Goal: Information Seeking & Learning: Find specific fact

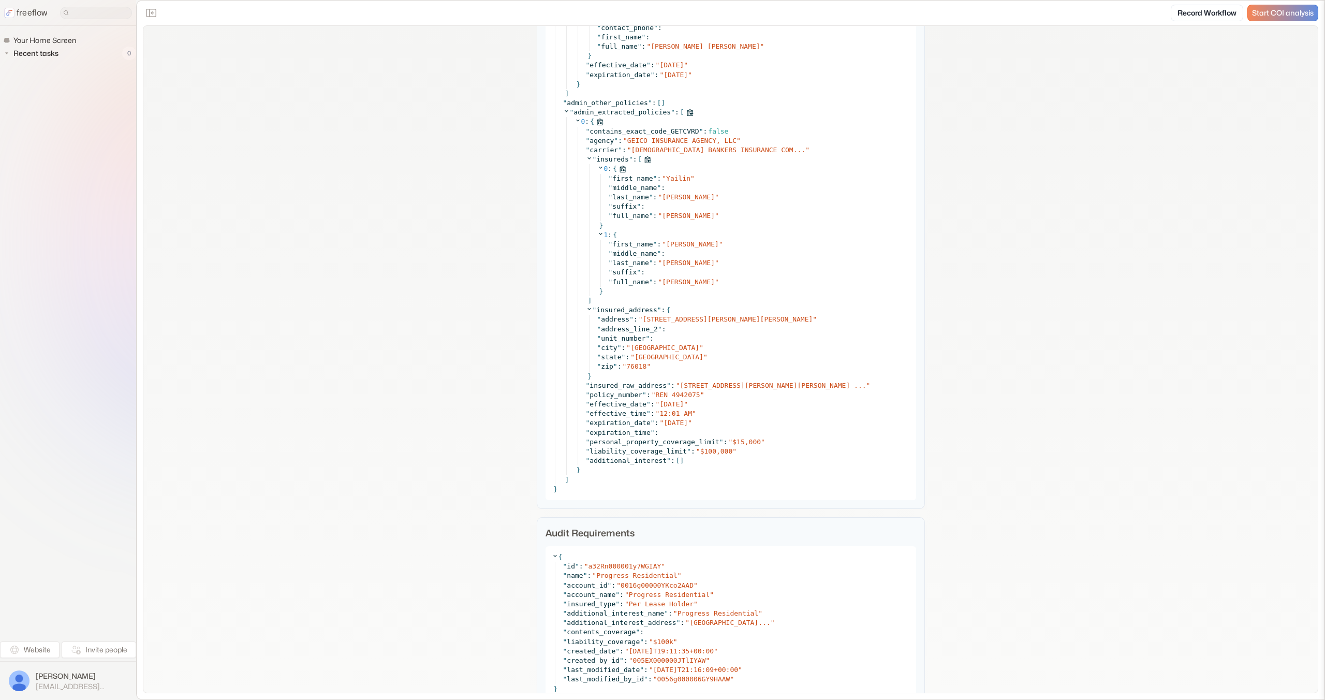
scroll to position [3881, 0]
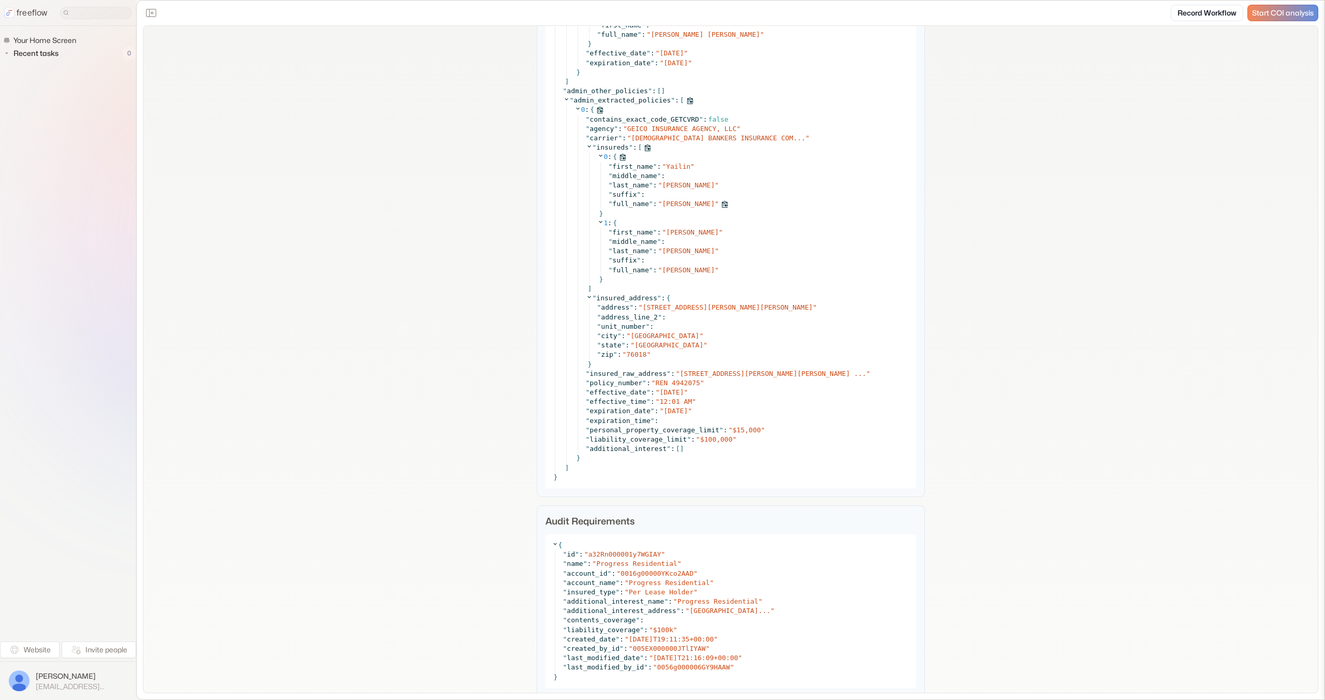
copy span "YAILIN RODRIGUEZ"
drag, startPoint x: 727, startPoint y: 204, endPoint x: 664, endPoint y: 206, distance: 63.2
click at [664, 206] on div "" full_name " : " YAILIN RODRIGUEZ "" at bounding box center [759, 203] width 301 height 9
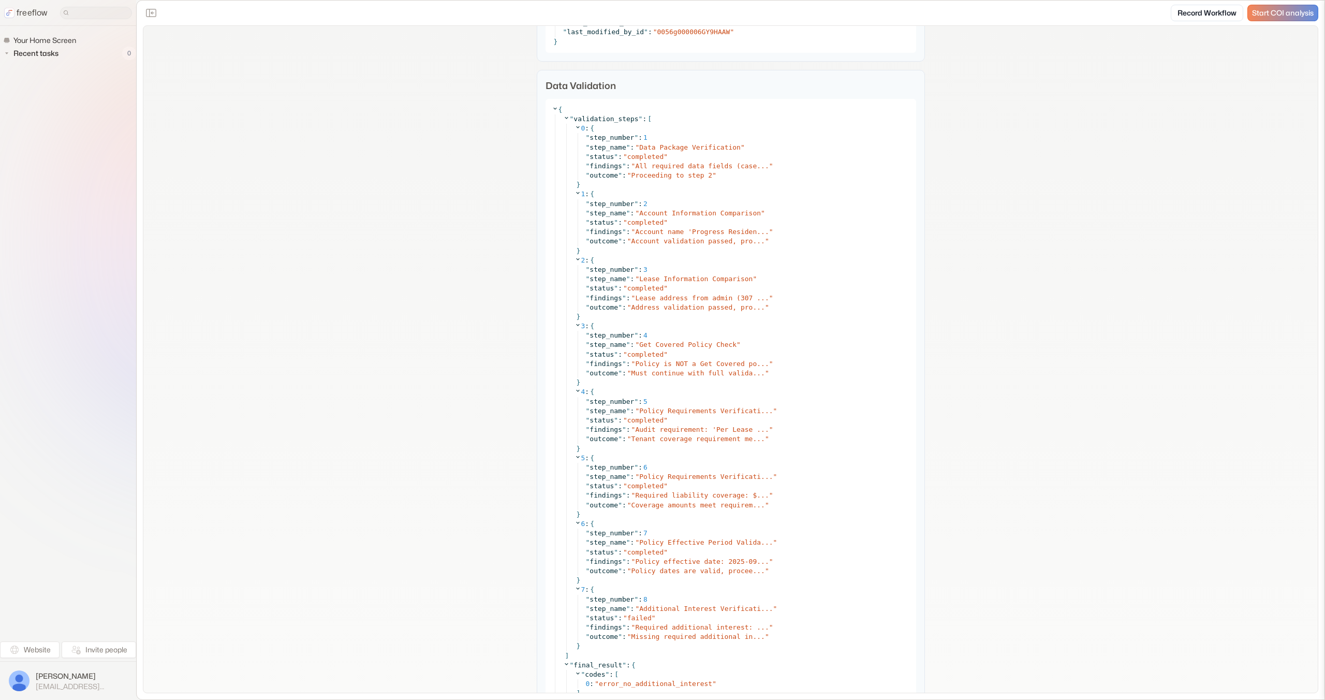
scroll to position [4522, 0]
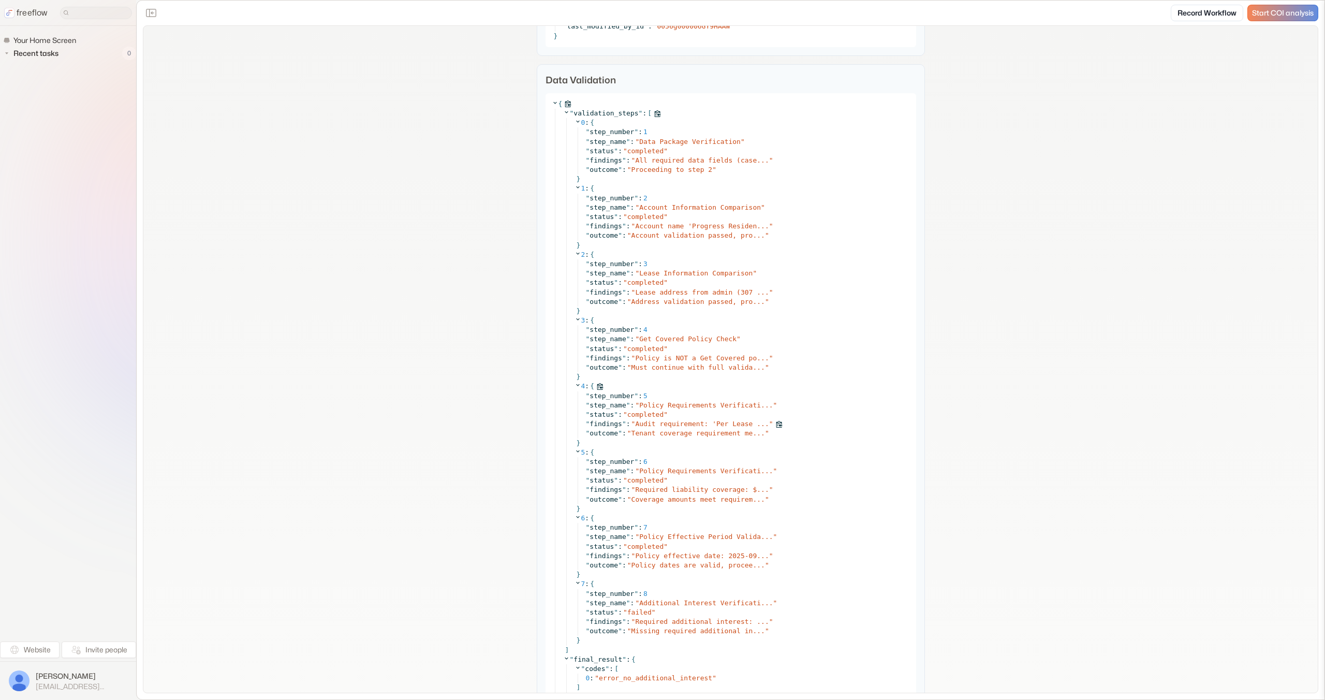
click at [707, 422] on span "Audit requirement: 'Per Lease ..." at bounding box center [702, 424] width 134 height 8
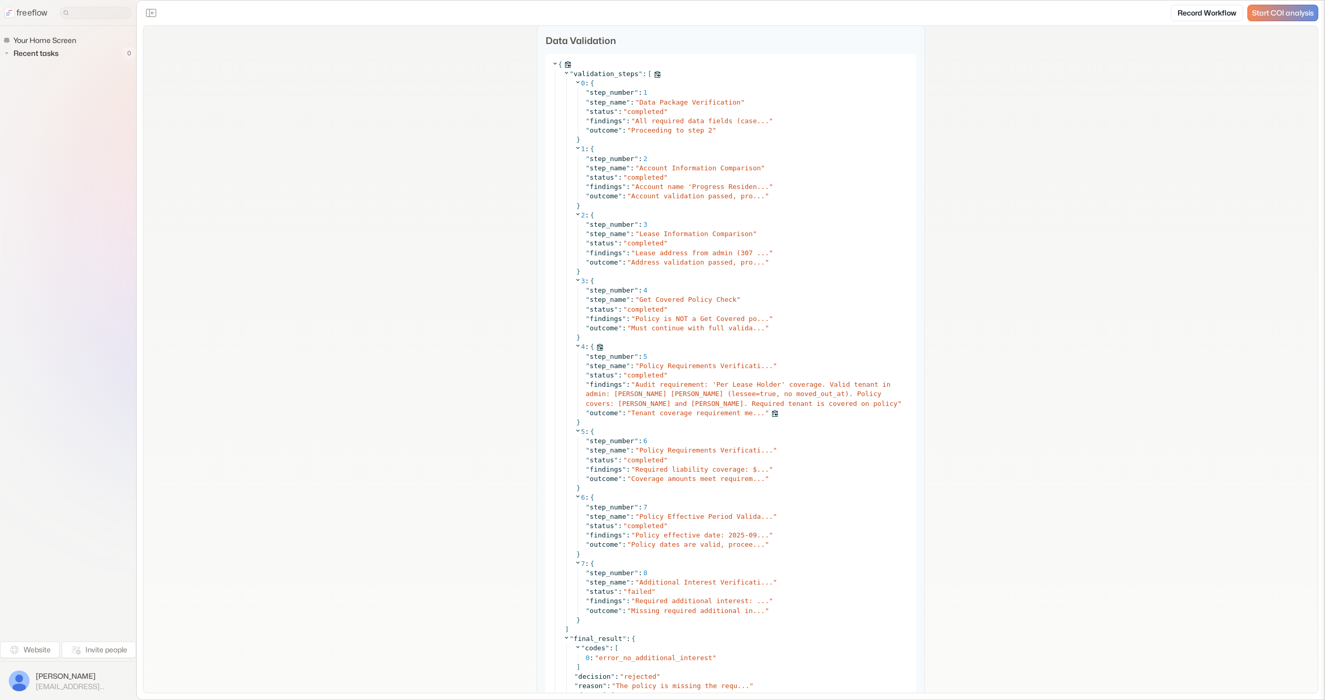
scroll to position [4565, 0]
click at [693, 470] on span "Required liability coverage: $..." at bounding box center [702, 466] width 134 height 8
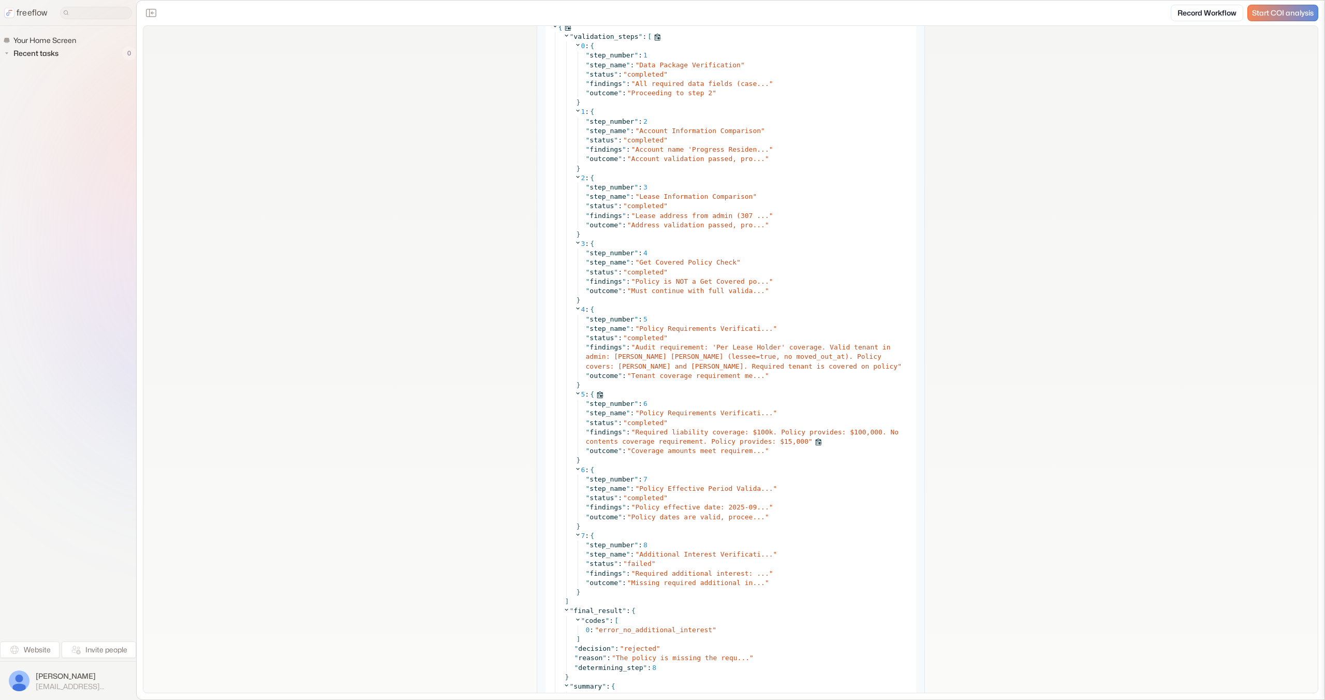
scroll to position [4599, 0]
click at [707, 507] on span "Policy effective date: 2025-09..." at bounding box center [702, 507] width 134 height 8
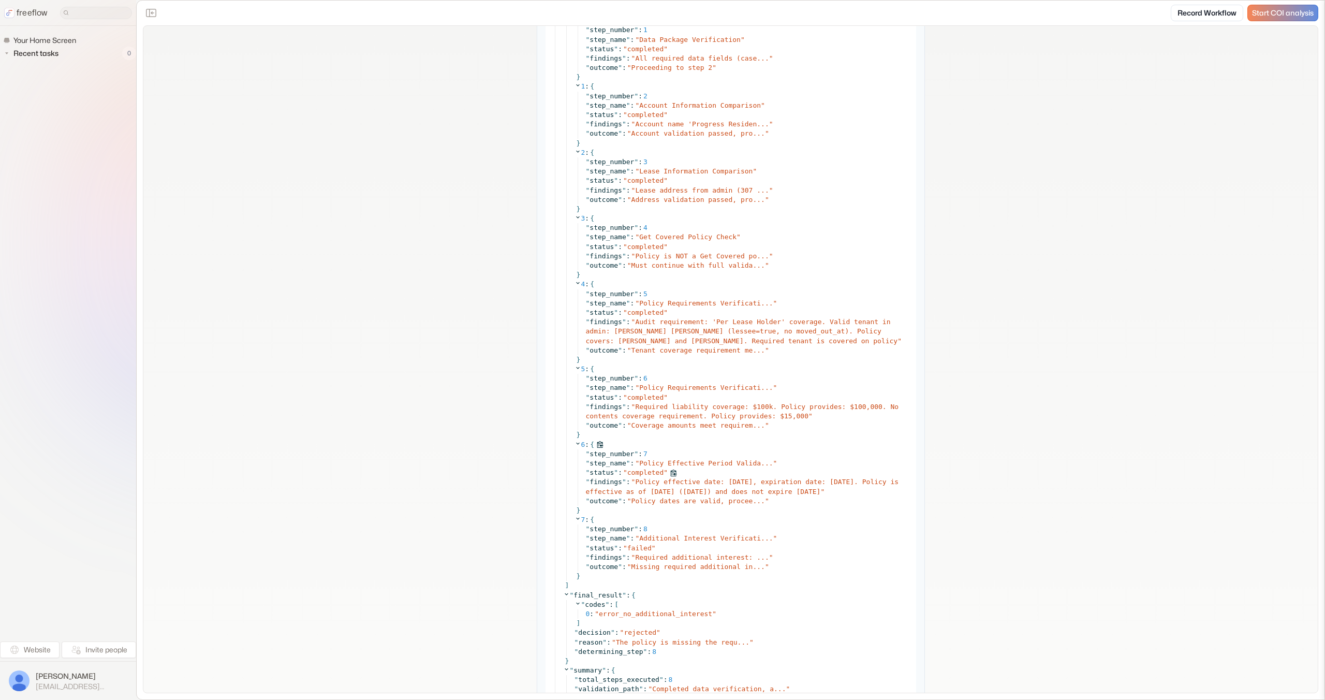
scroll to position [4627, 0]
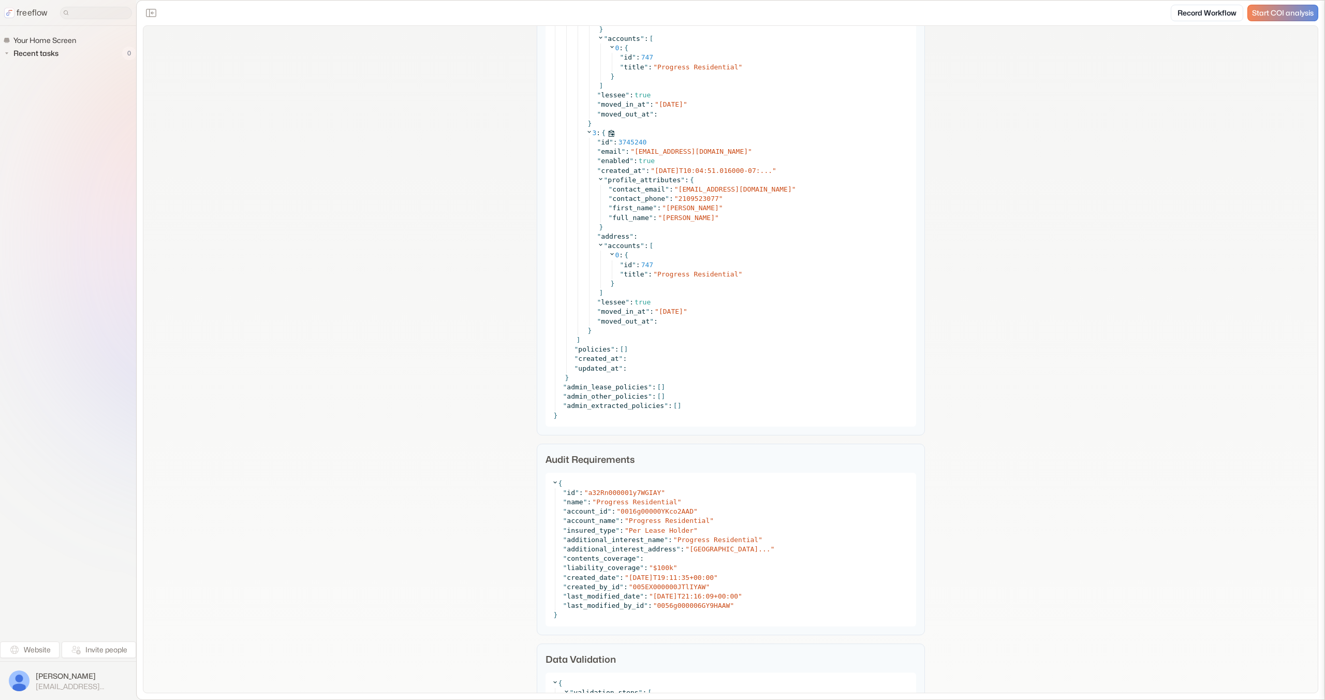
scroll to position [3779, 0]
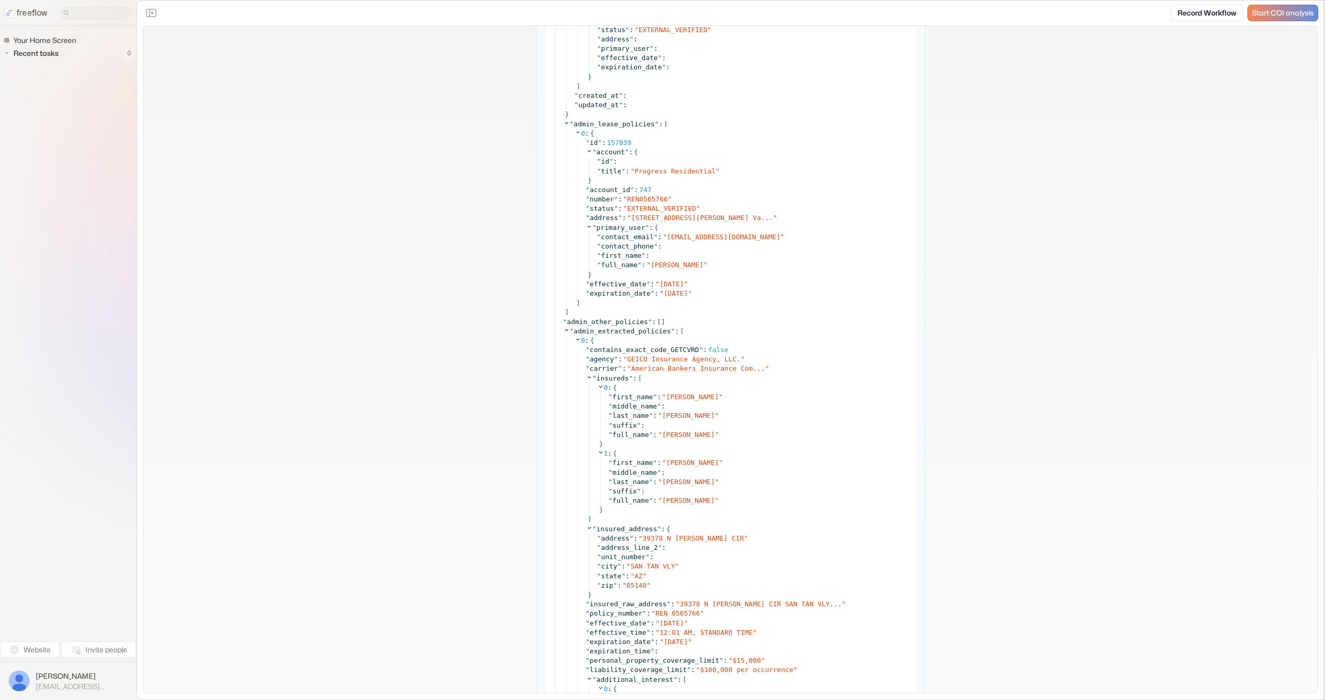
scroll to position [4222, 0]
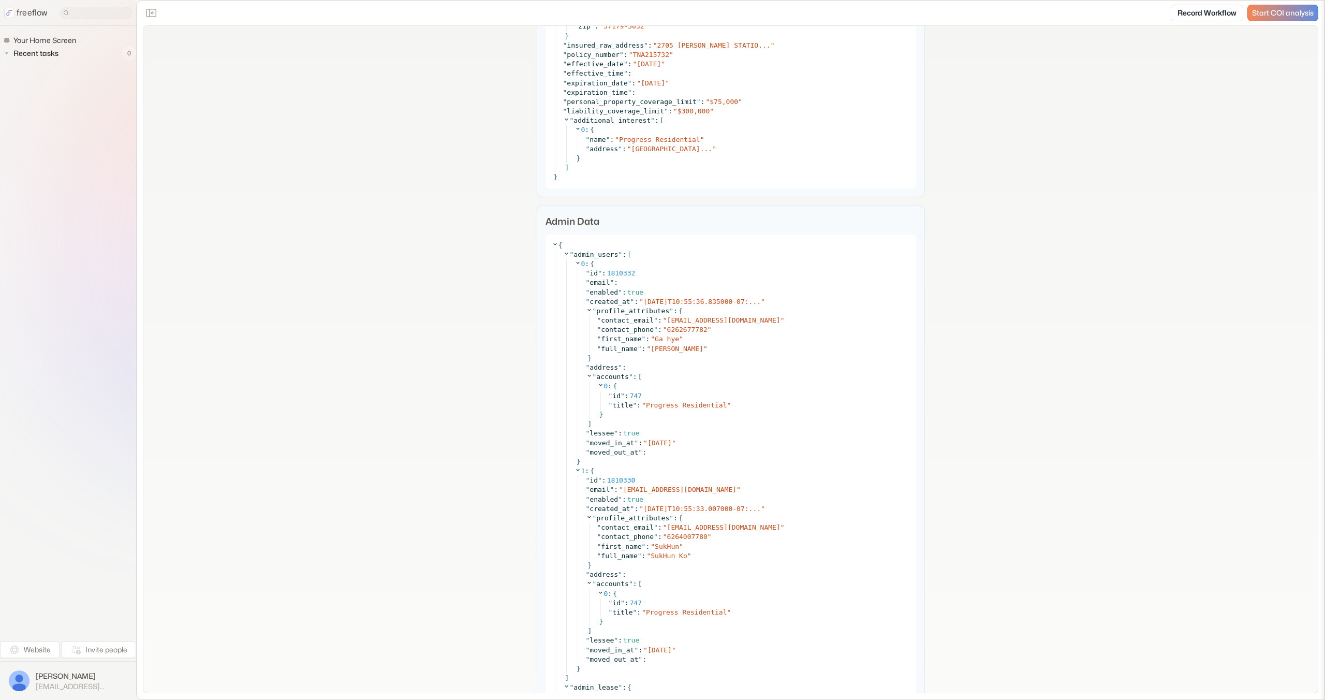
scroll to position [1783, 0]
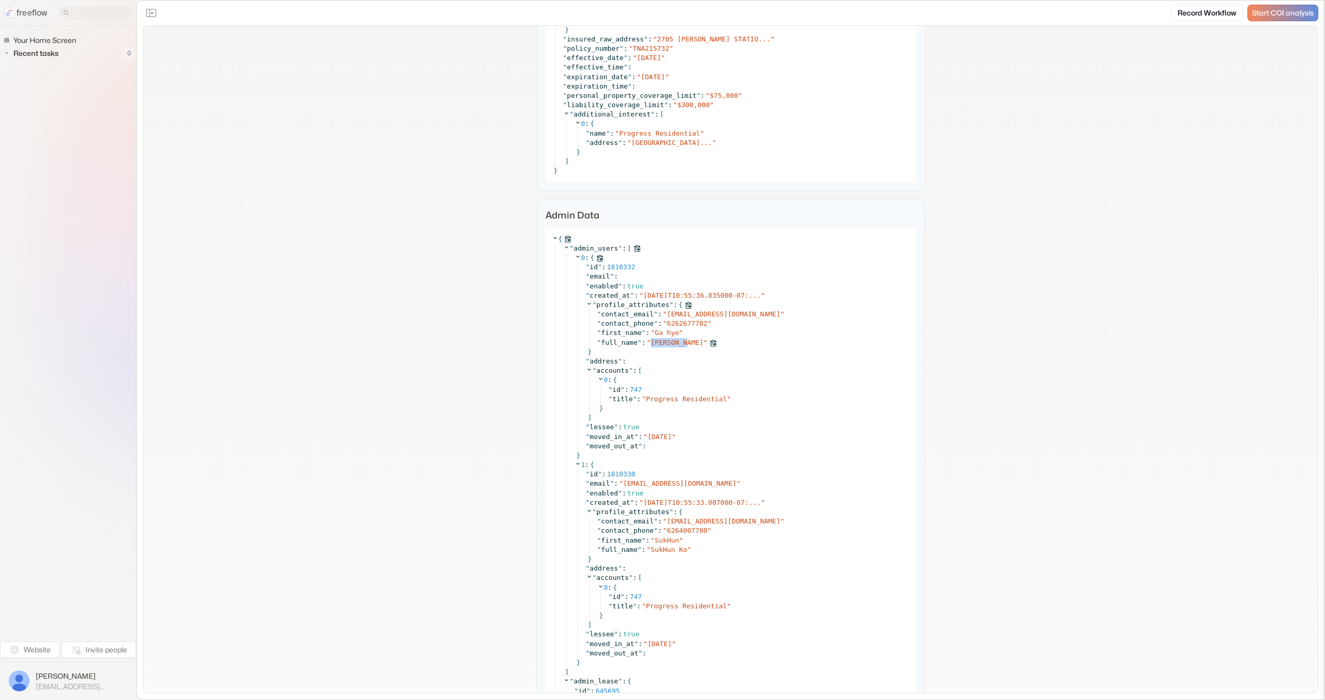
copy span "Ga hye Ko"
drag, startPoint x: 687, startPoint y: 343, endPoint x: 650, endPoint y: 345, distance: 36.8
click at [652, 345] on div "" full_name " : " Ga hye Ko "" at bounding box center [753, 342] width 313 height 9
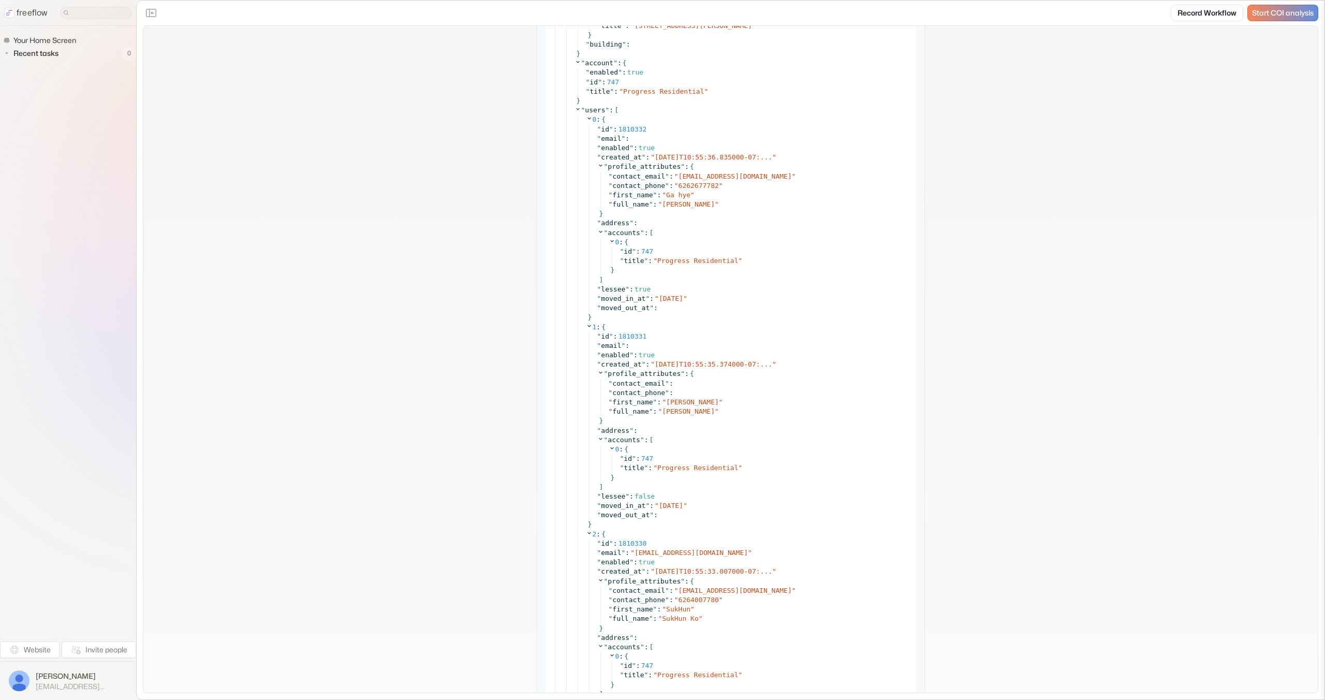
scroll to position [2649, 0]
copy span "jko@janesmanagement.com"
drag, startPoint x: 715, startPoint y: 549, endPoint x: 635, endPoint y: 548, distance: 80.2
click at [635, 548] on span "jko@janesmanagement.com" at bounding box center [691, 550] width 113 height 8
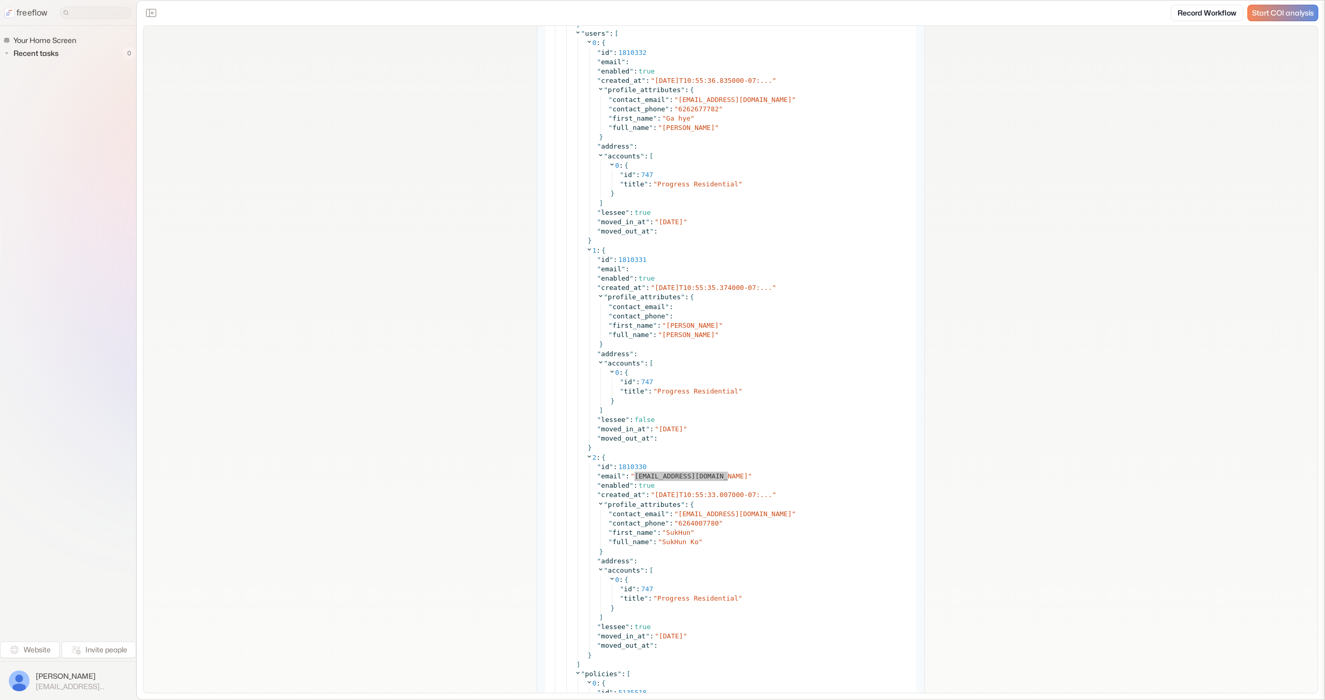
scroll to position [2735, 0]
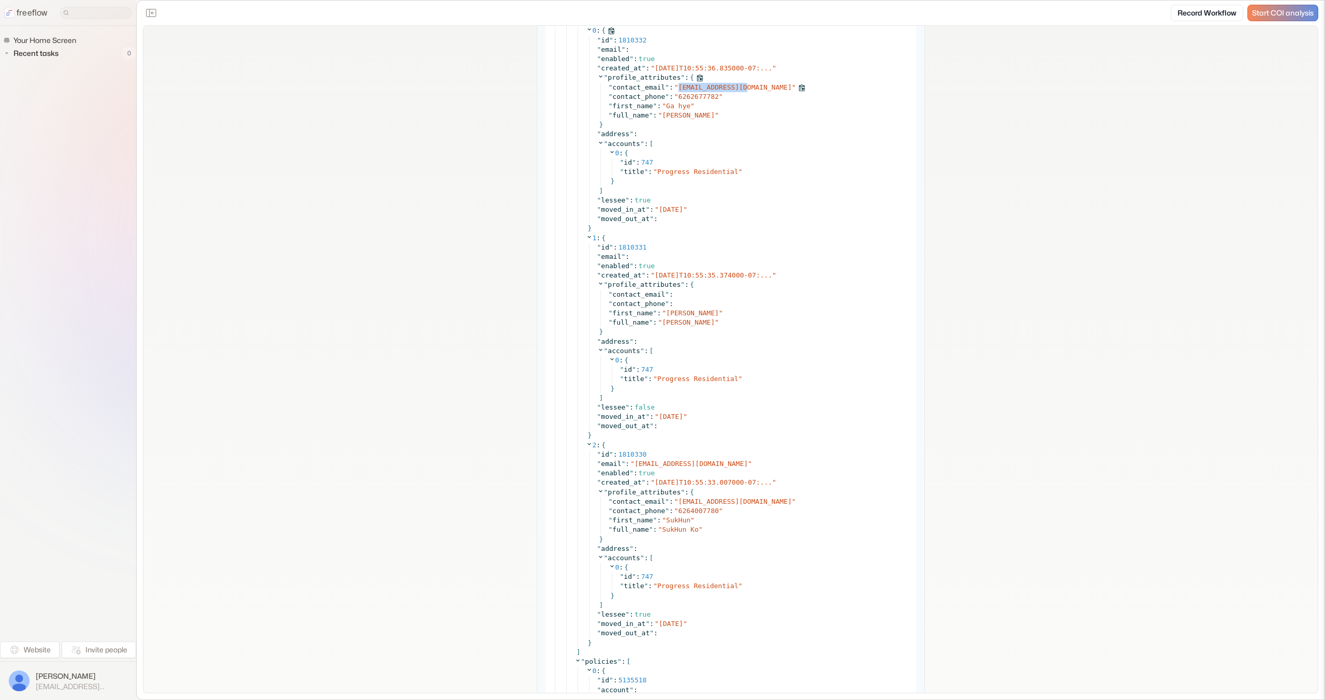
drag, startPoint x: 745, startPoint y: 87, endPoint x: 679, endPoint y: 90, distance: 66.3
click at [679, 90] on span "qjqld92@gmail.com" at bounding box center [735, 87] width 113 height 8
copy span "qjqld92@gmail.com"
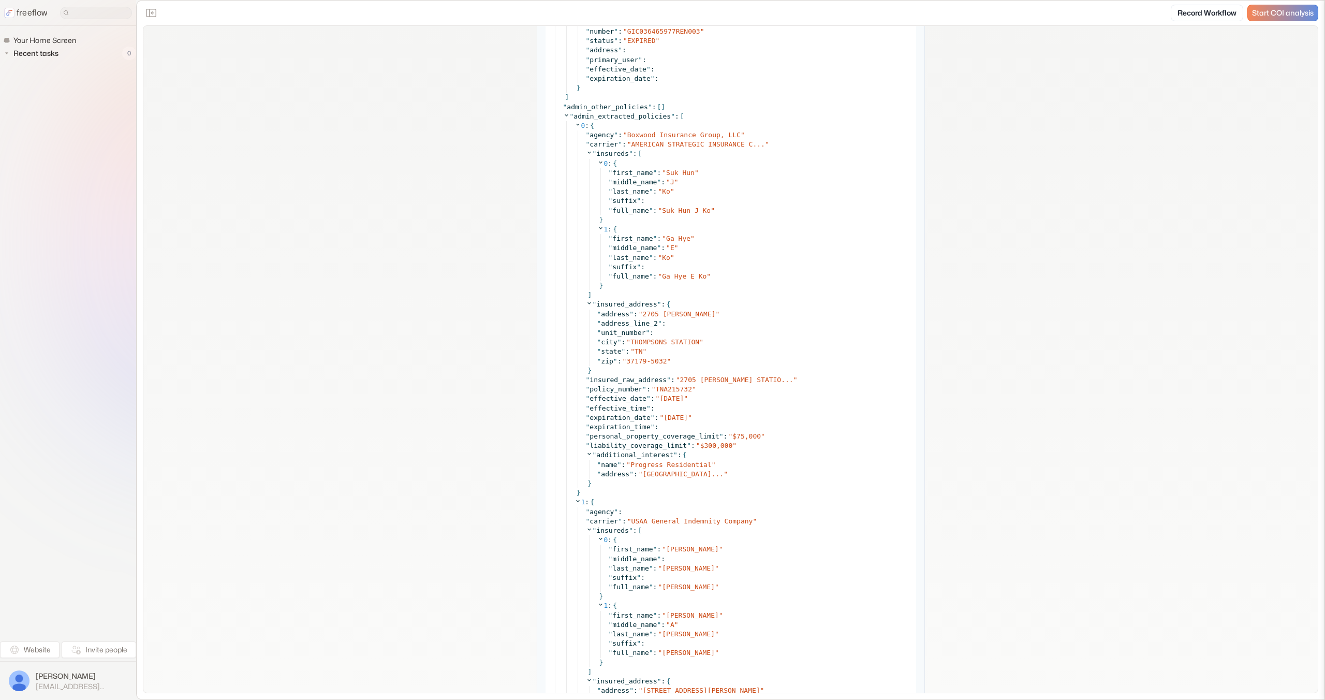
scroll to position [3788, 0]
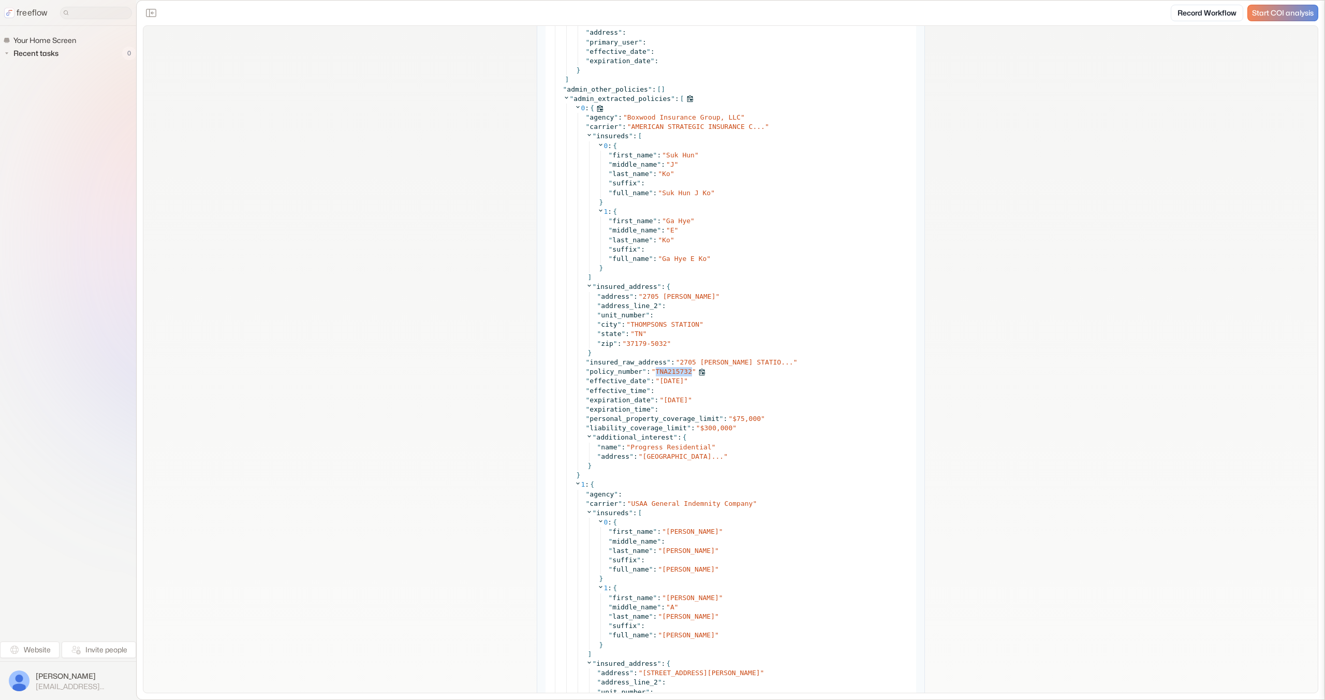
copy span "TNA215732"
drag, startPoint x: 691, startPoint y: 371, endPoint x: 657, endPoint y: 371, distance: 34.2
click at [657, 371] on div "" policy_number " : " TNA215732 "" at bounding box center [748, 371] width 324 height 9
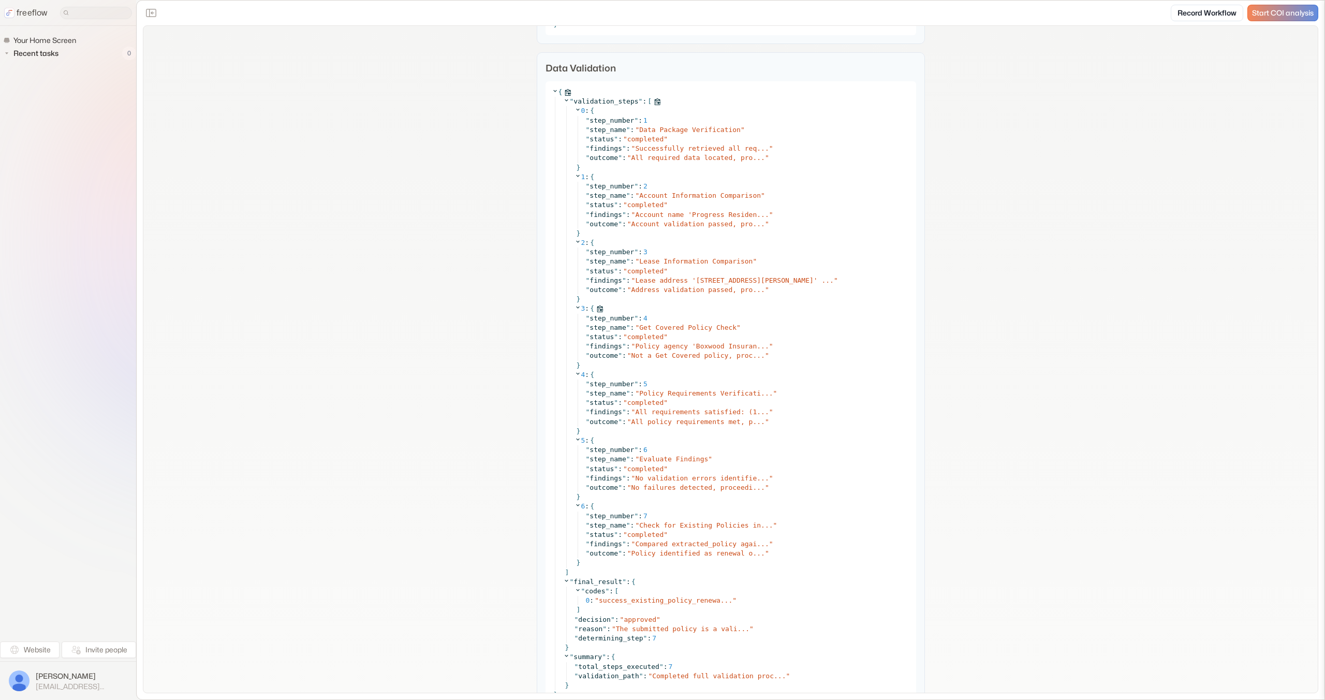
scroll to position [4841, 0]
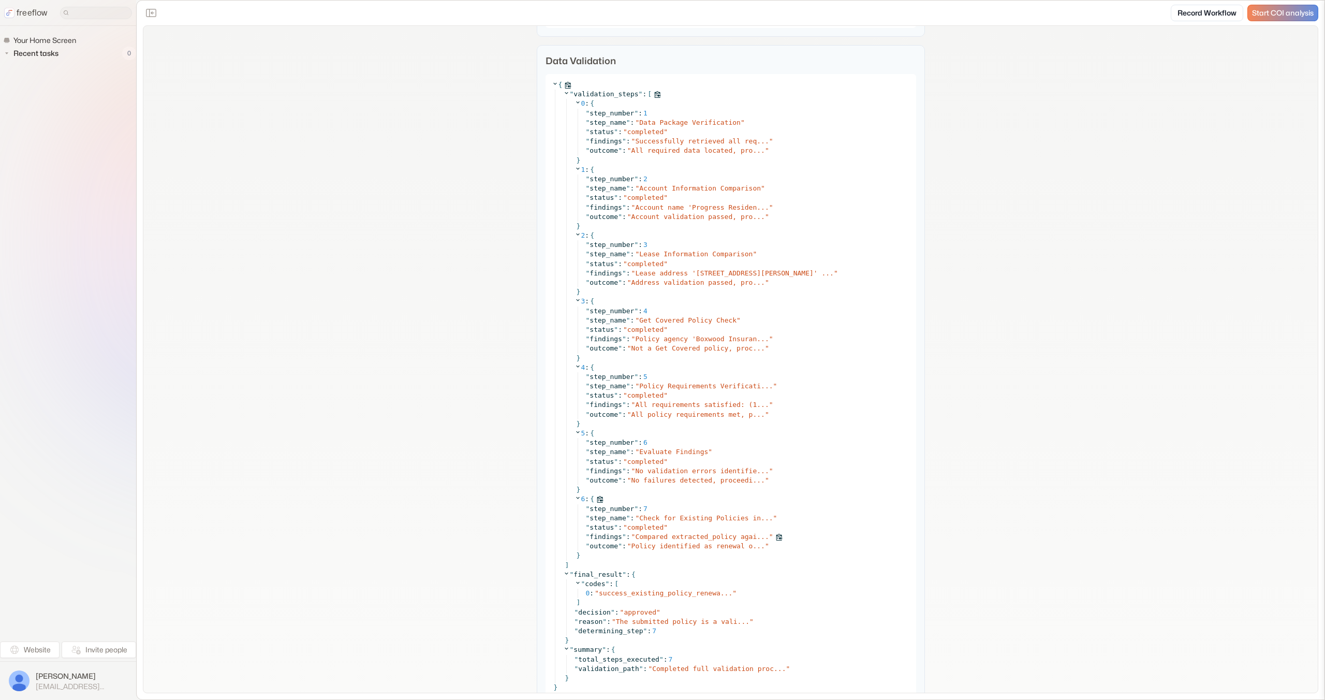
click at [692, 537] on span "Compared extracted_policy agai..." at bounding box center [702, 537] width 134 height 8
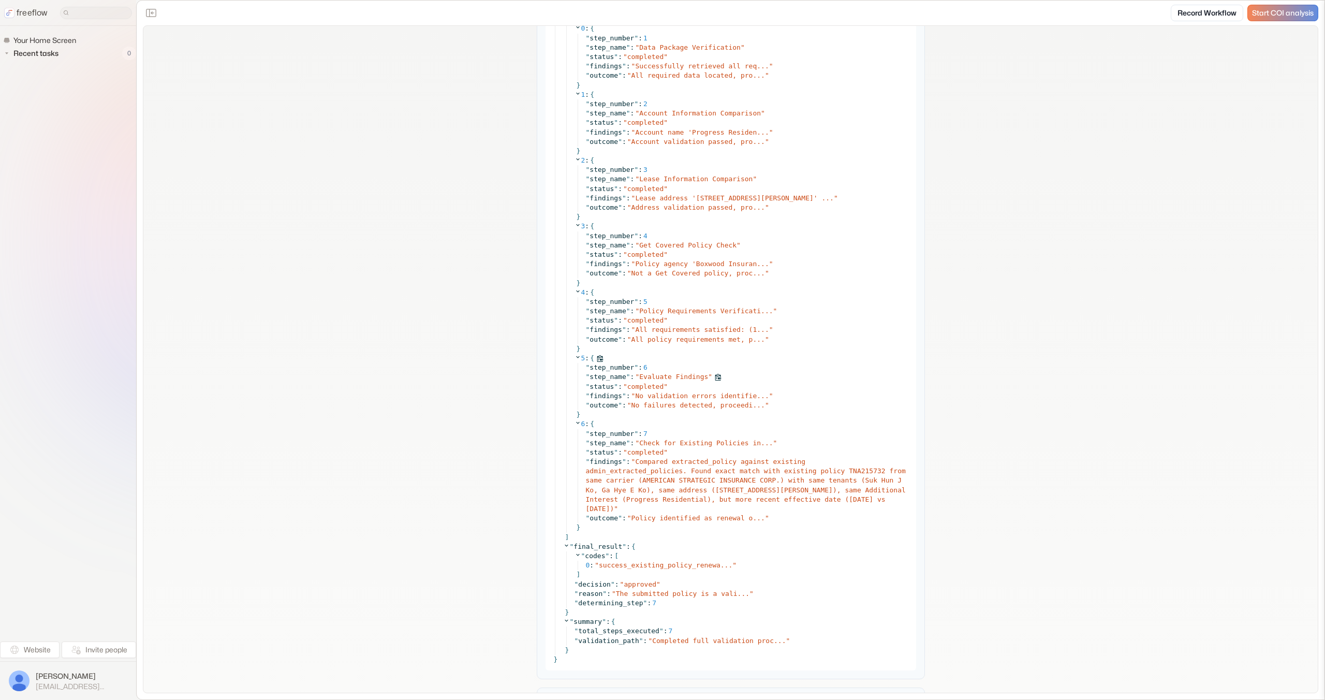
scroll to position [4925, 0]
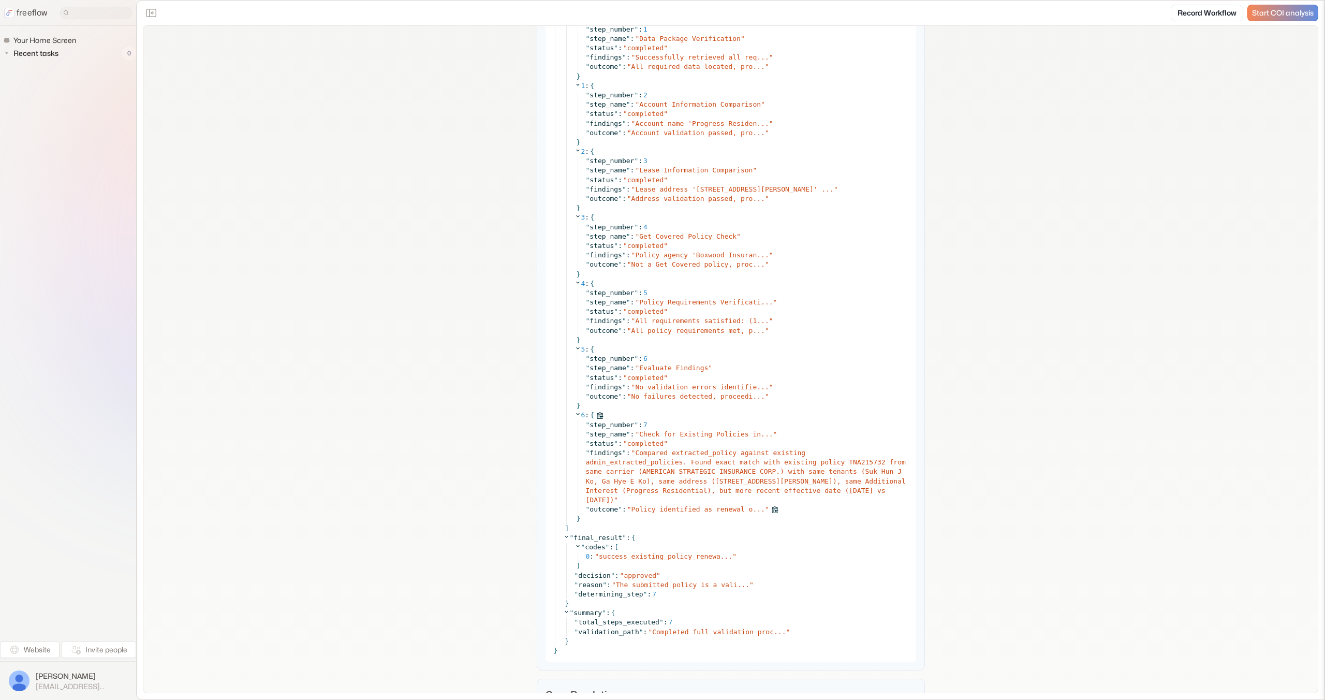
click at [694, 507] on span "Policy identified as renewal o..." at bounding box center [699, 509] width 134 height 8
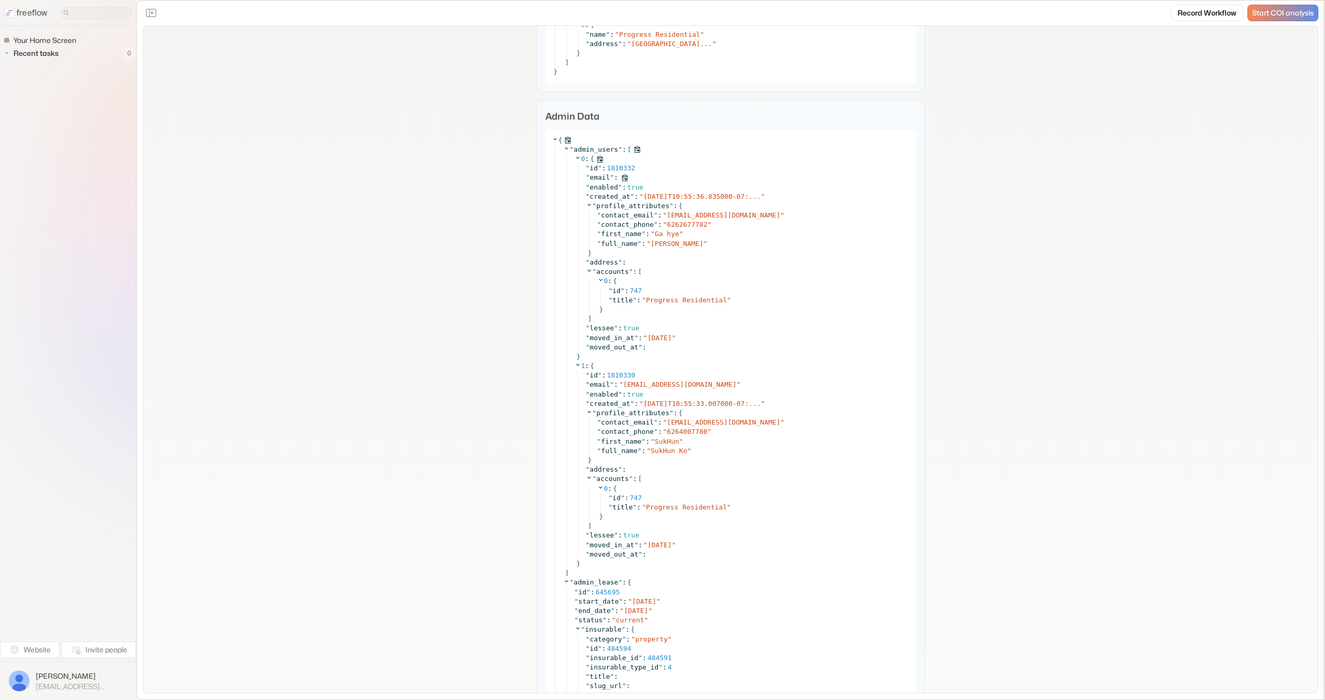
scroll to position [1887, 0]
copy span "Ga hye Ko"
drag, startPoint x: 686, startPoint y: 238, endPoint x: 652, endPoint y: 240, distance: 33.7
click at [652, 240] on span "Ga hye Ko" at bounding box center [677, 239] width 53 height 8
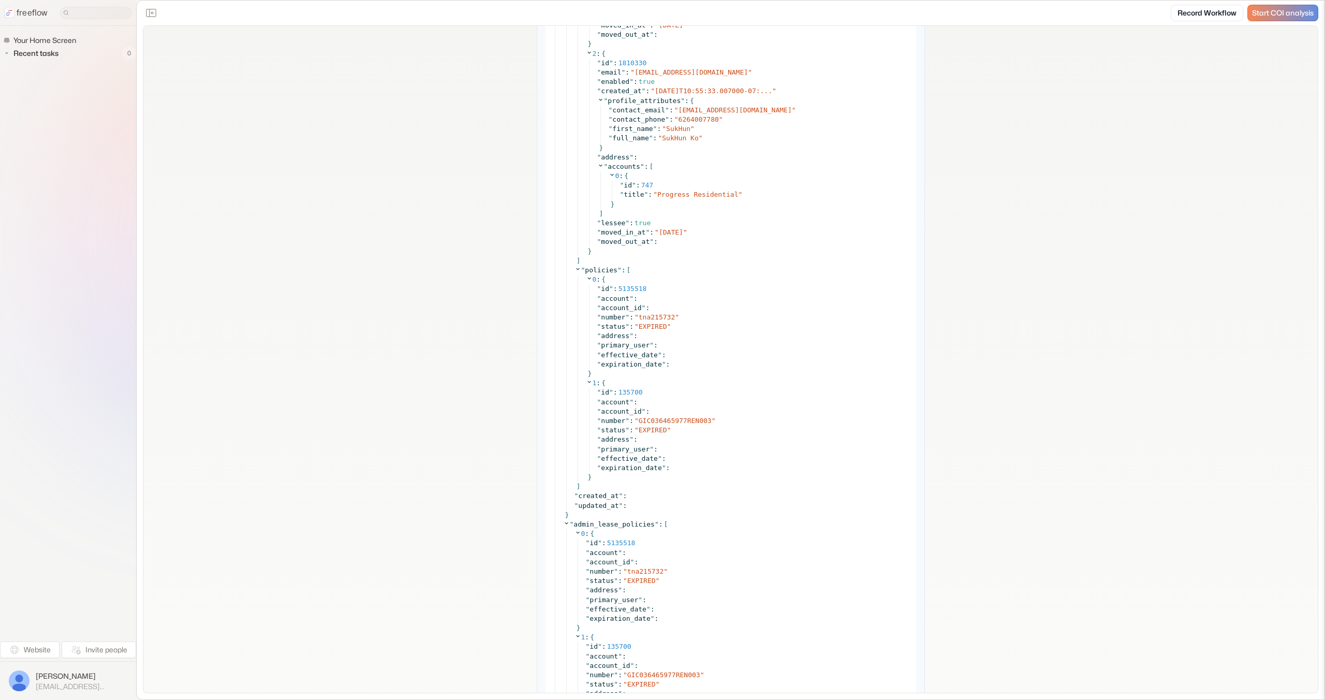
scroll to position [3128, 0]
copy span "tna215732"
drag, startPoint x: 673, startPoint y: 315, endPoint x: 639, endPoint y: 316, distance: 34.2
click at [639, 316] on span "tna215732" at bounding box center [657, 316] width 36 height 8
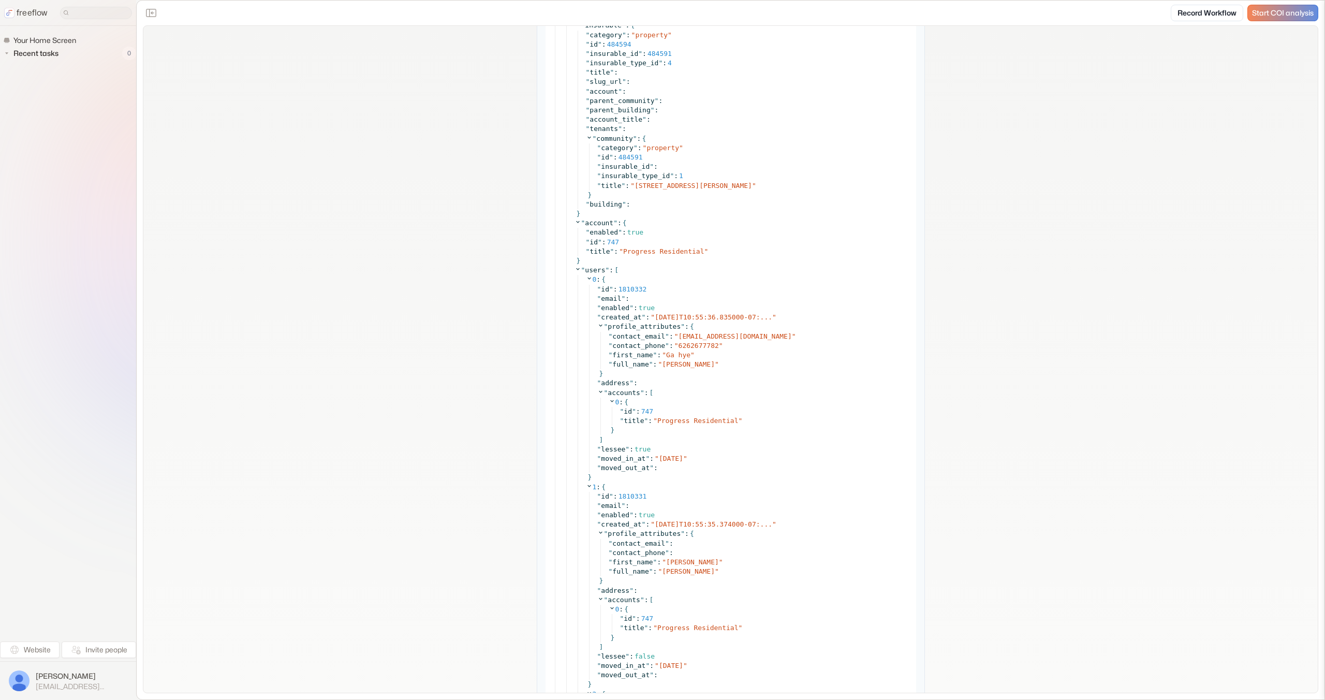
scroll to position [2471, 0]
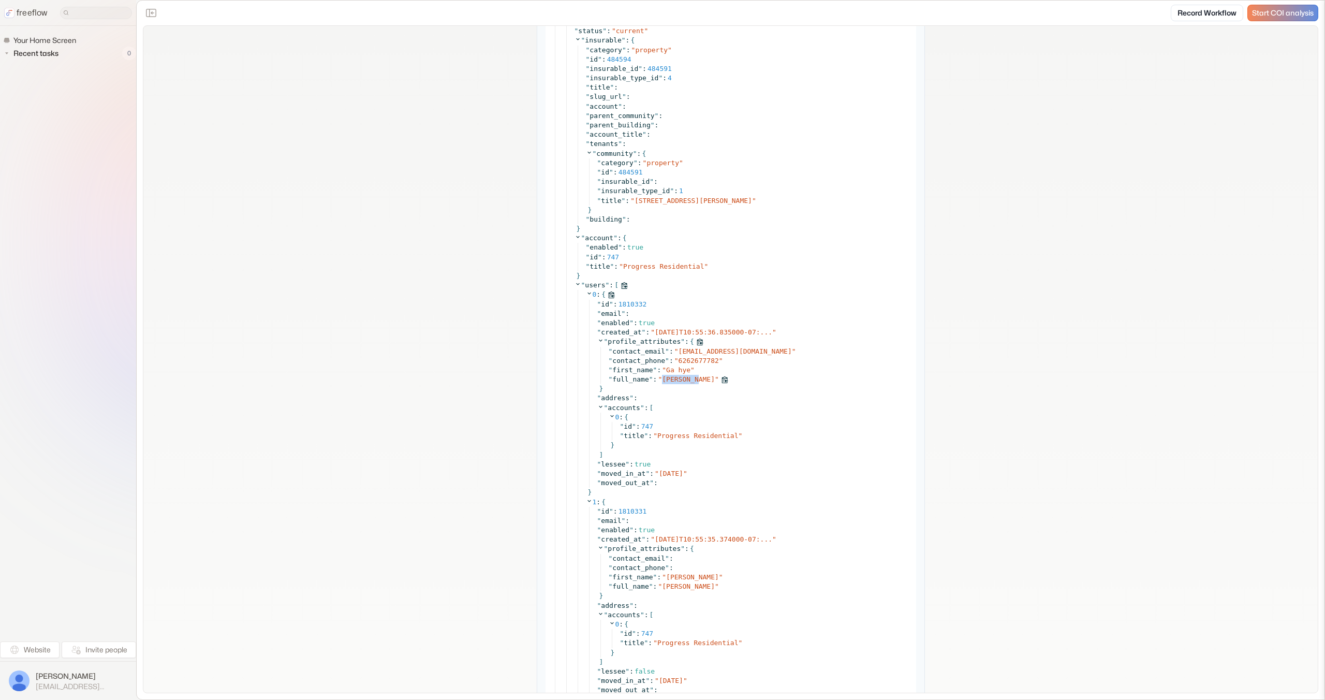
copy span "Ga hye Ko"
drag, startPoint x: 697, startPoint y: 380, endPoint x: 663, endPoint y: 380, distance: 33.6
click at [663, 380] on span "Ga hye Ko" at bounding box center [688, 379] width 53 height 8
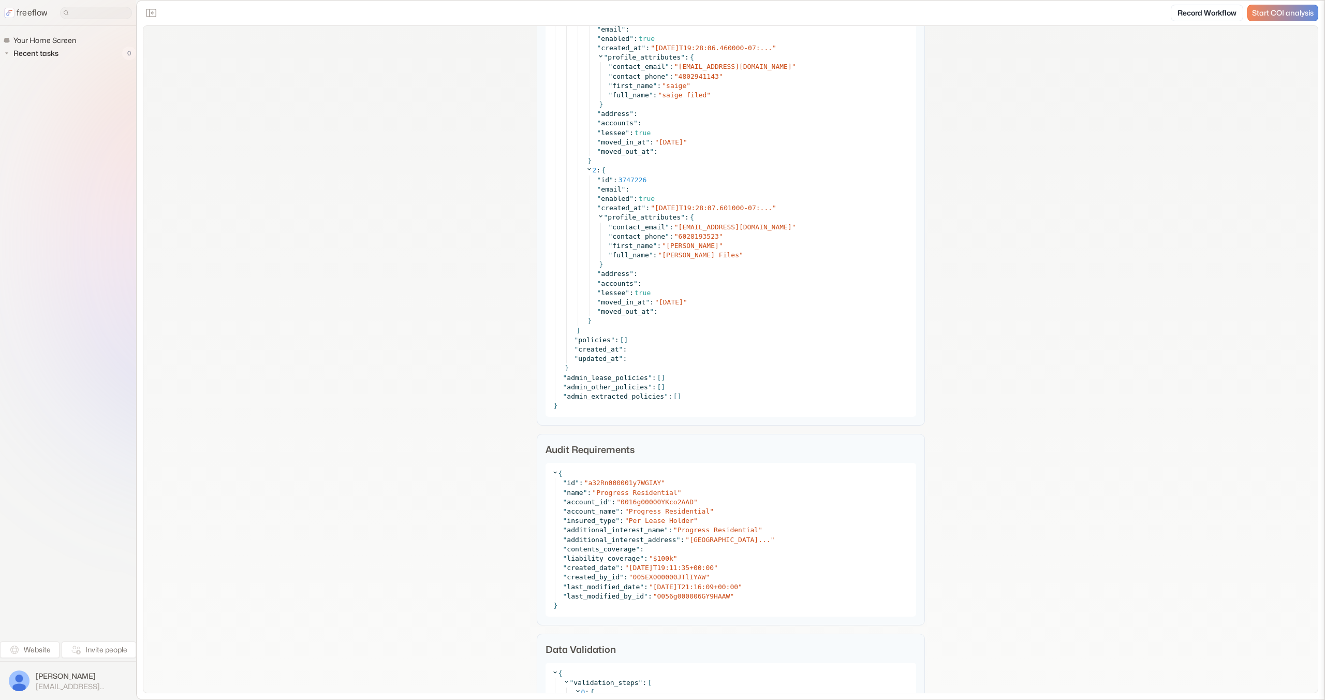
scroll to position [3147, 0]
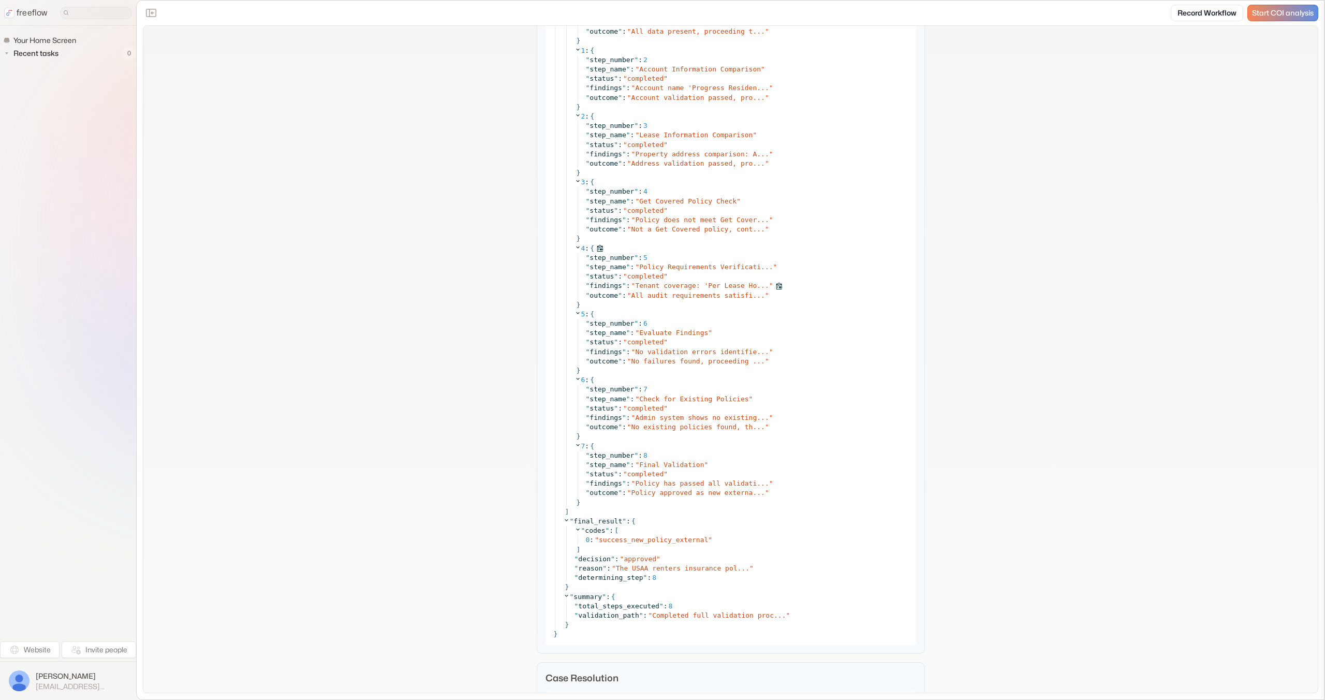
scroll to position [4352, 0]
click at [704, 412] on span "Admin system shows no existing..." at bounding box center [702, 413] width 134 height 8
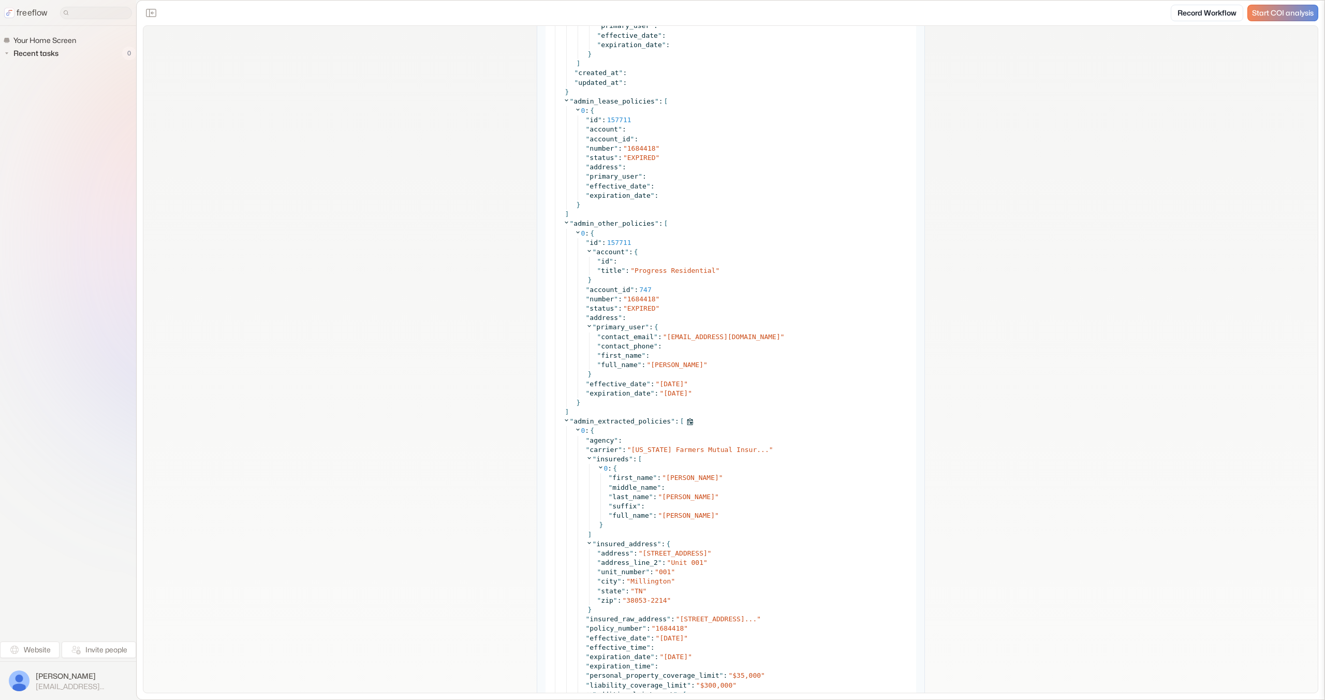
scroll to position [3132, 0]
drag, startPoint x: 737, startPoint y: 339, endPoint x: 668, endPoint y: 343, distance: 69.5
click at [668, 343] on div "" contact_email " : " shirleyma9@aol.com "" at bounding box center [753, 338] width 313 height 9
copy span "shirleyma9@aol.com"
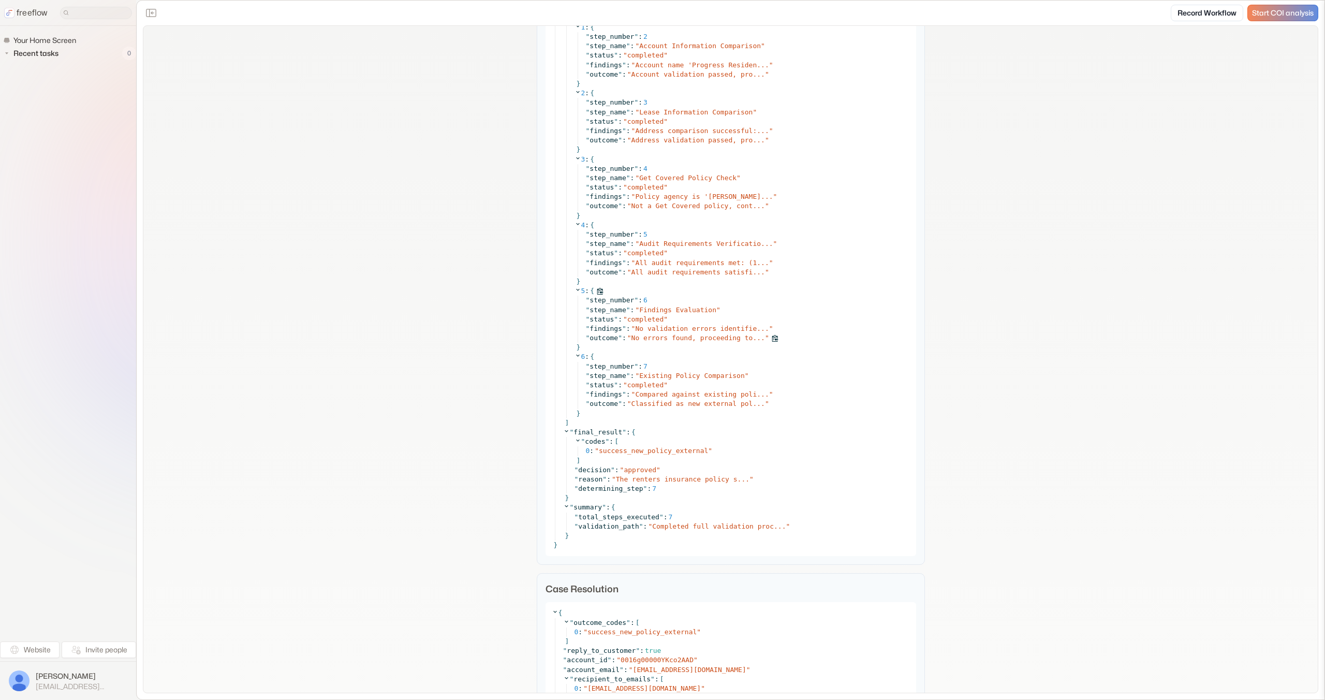
scroll to position [4261, 0]
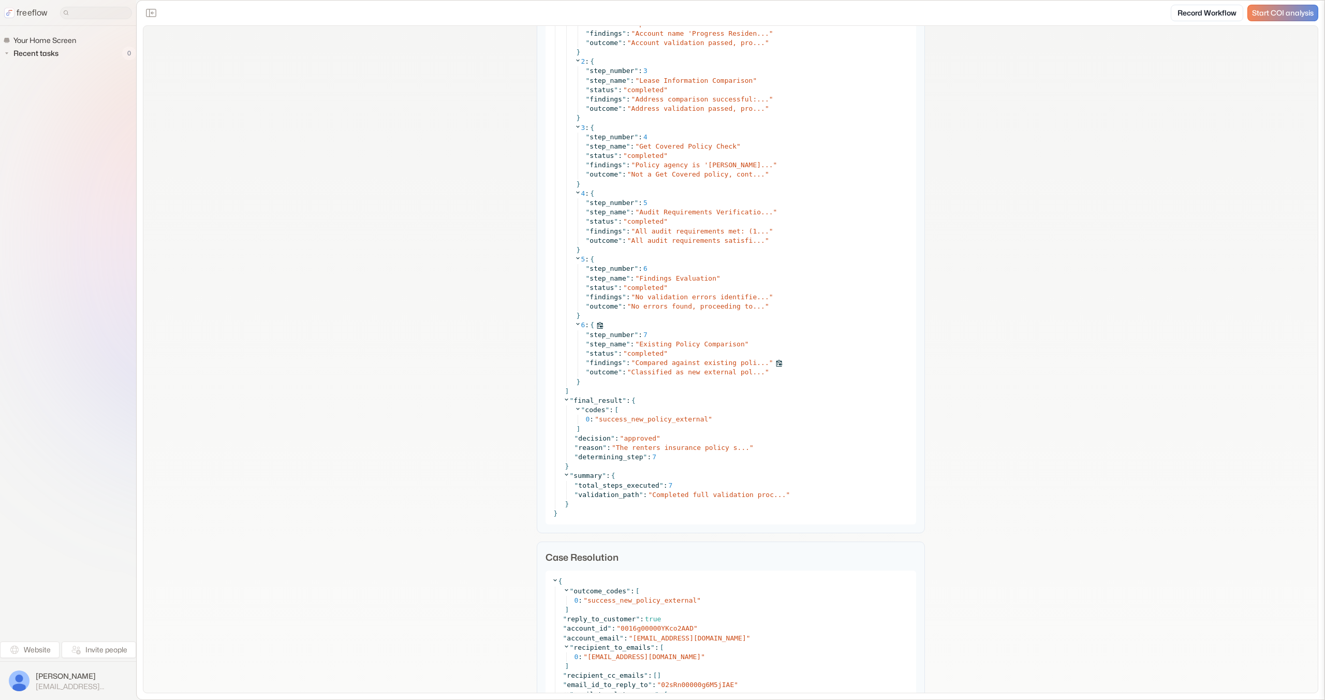
click at [691, 364] on span "Compared against existing poli..." at bounding box center [702, 363] width 134 height 8
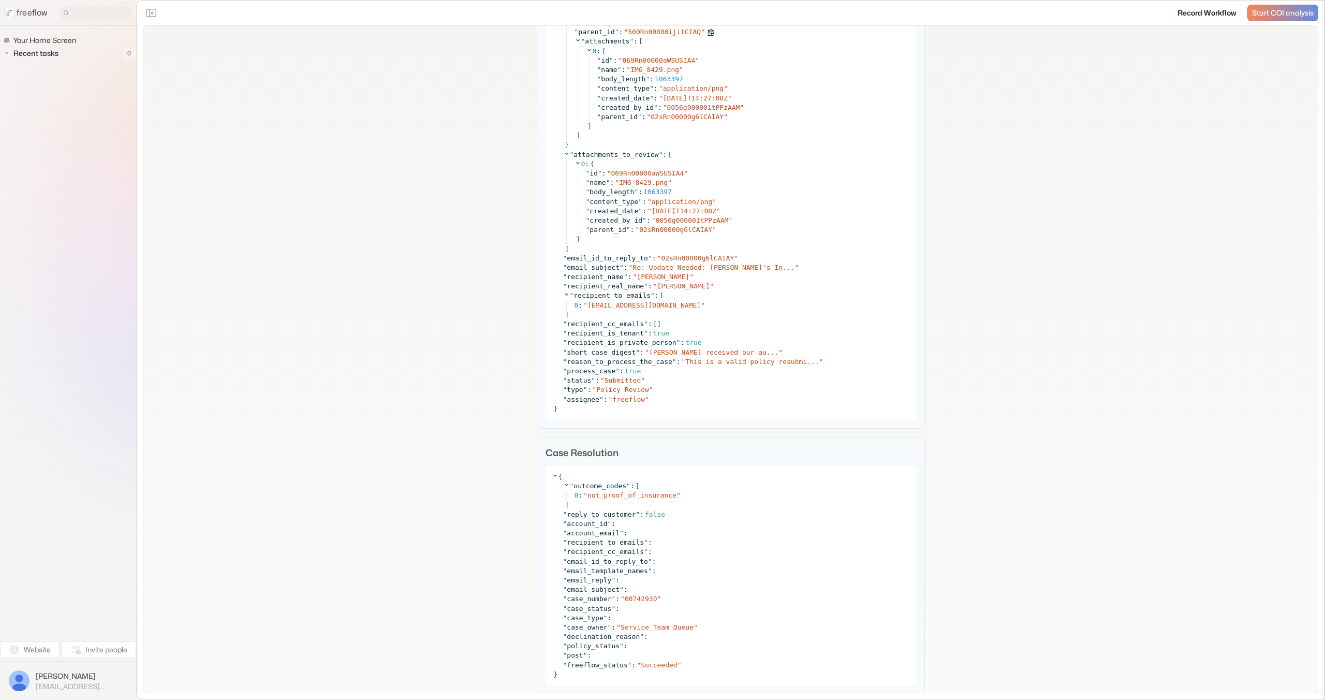
scroll to position [456, 0]
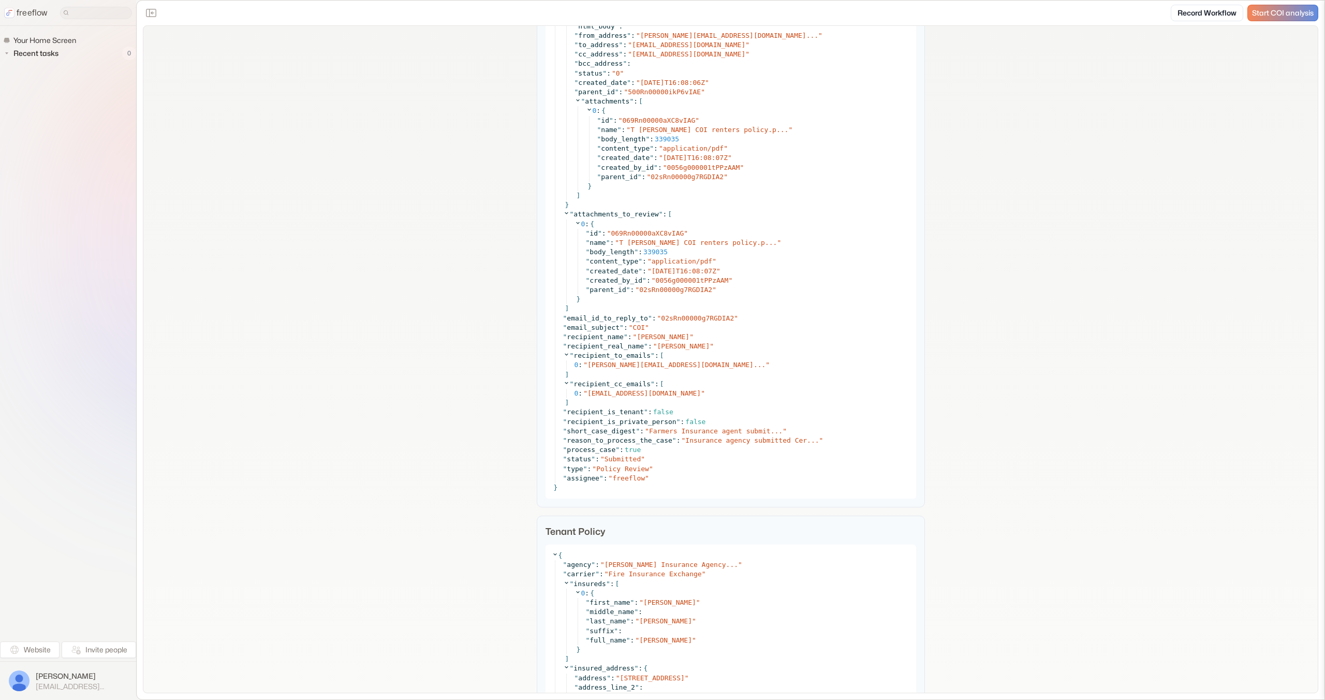
scroll to position [1129, 0]
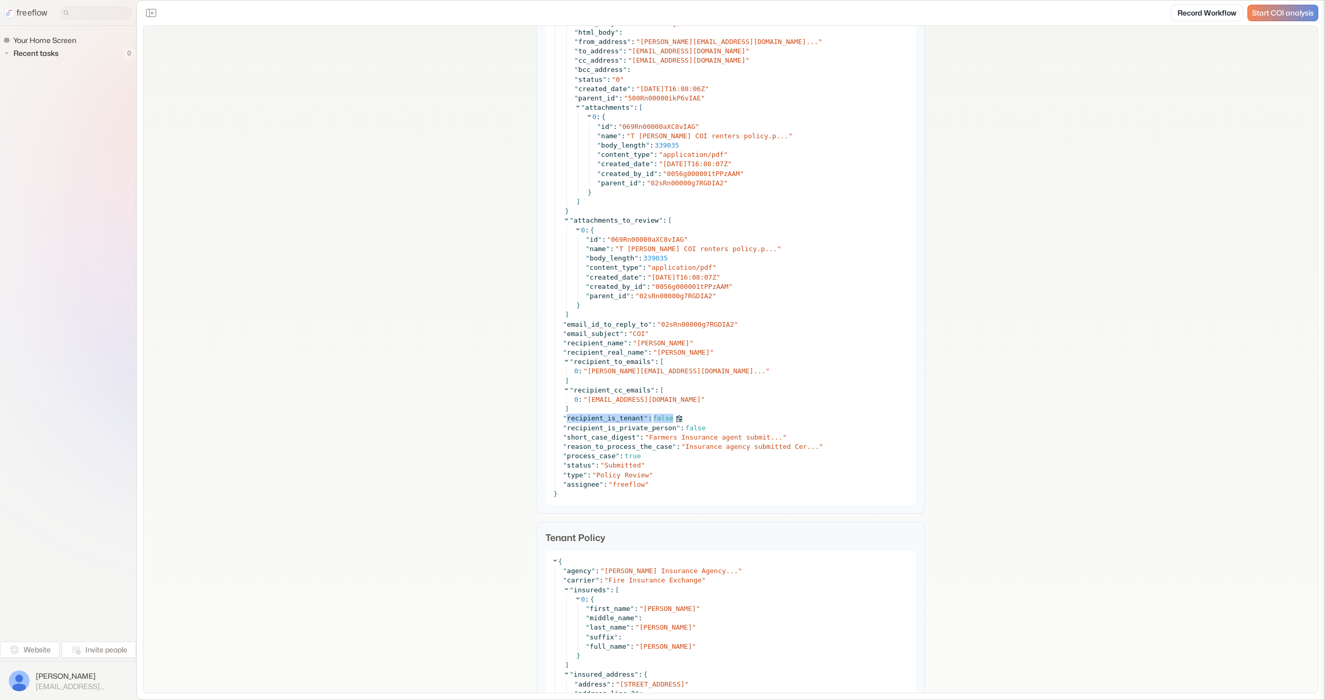
copy div "recipient_is_tenant " : false"
drag, startPoint x: 673, startPoint y: 418, endPoint x: 565, endPoint y: 418, distance: 108.2
click at [565, 418] on div "" recipient_is_tenant " : false" at bounding box center [736, 418] width 347 height 9
